Goal: Find specific page/section: Locate a particular part of the current website

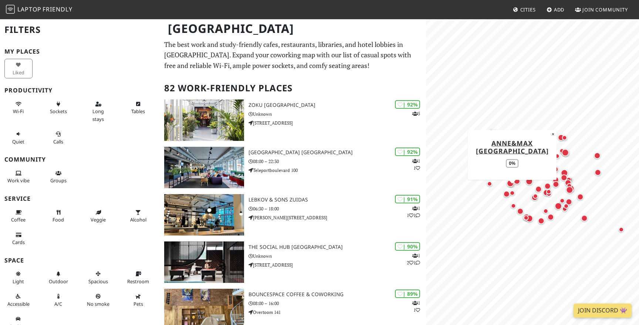
drag, startPoint x: 488, startPoint y: 193, endPoint x: 513, endPoint y: 192, distance: 25.2
click at [510, 193] on div "Map marker" at bounding box center [506, 193] width 7 height 7
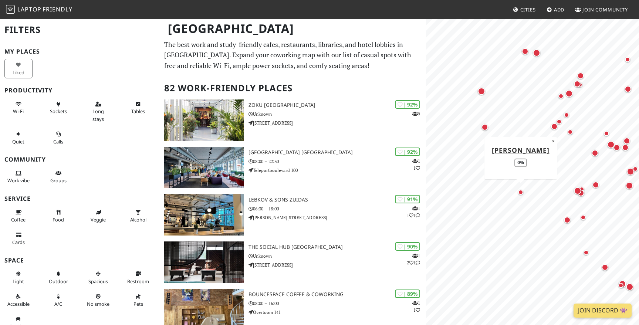
click at [521, 194] on div "Map marker" at bounding box center [520, 192] width 5 height 5
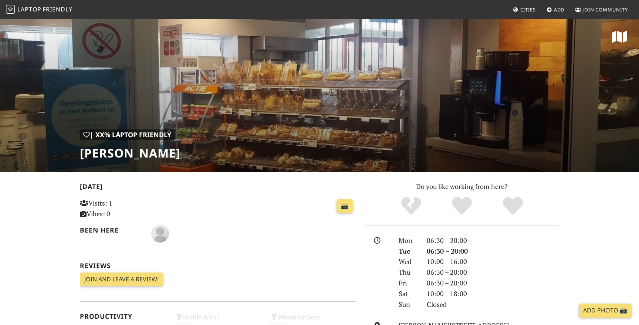
scroll to position [65, 0]
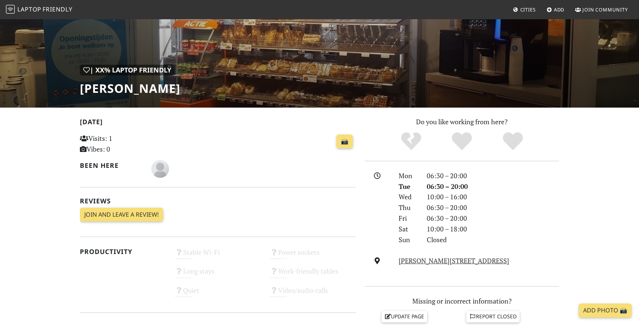
drag, startPoint x: 77, startPoint y: 85, endPoint x: 283, endPoint y: 93, distance: 206.5
click at [284, 93] on div "| XX% Laptop Friendly [PERSON_NAME]" at bounding box center [319, 31] width 639 height 154
copy h1 "[PERSON_NAME]"
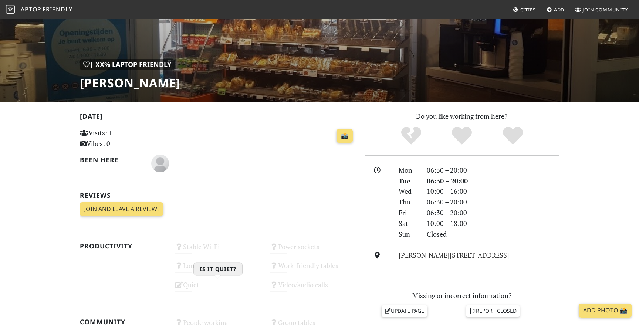
scroll to position [0, 0]
